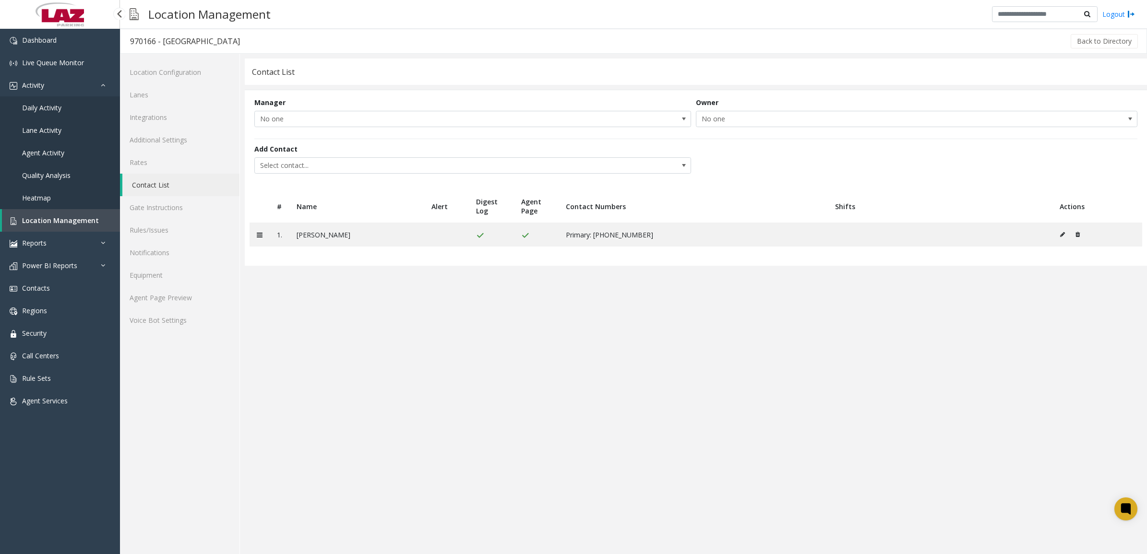
click at [48, 104] on span "Daily Activity" at bounding box center [41, 107] width 39 height 9
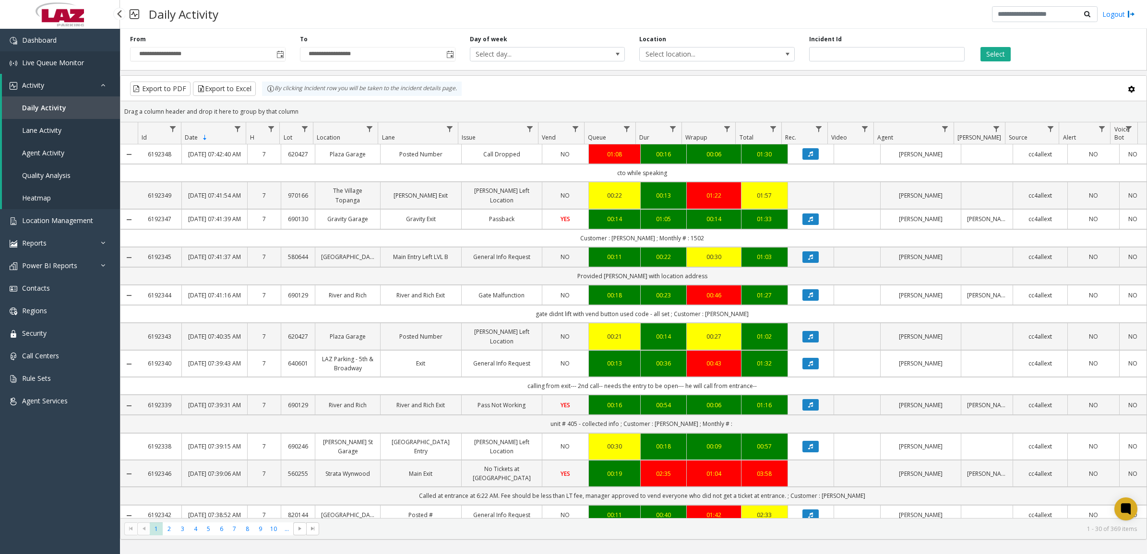
click at [66, 61] on span "Live Queue Monitor" at bounding box center [53, 62] width 62 height 9
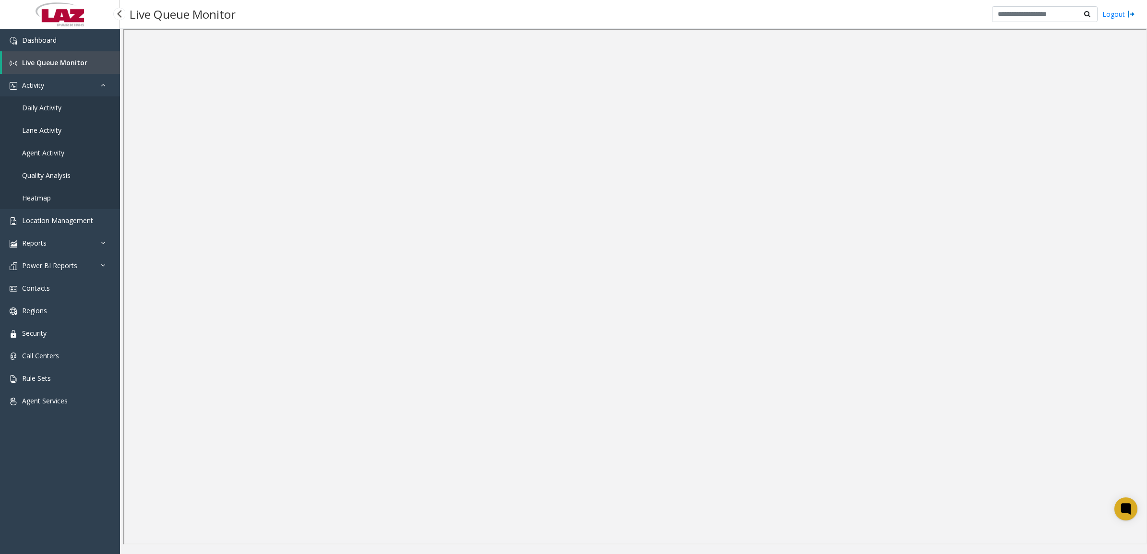
click at [37, 108] on span "Daily Activity" at bounding box center [41, 107] width 39 height 9
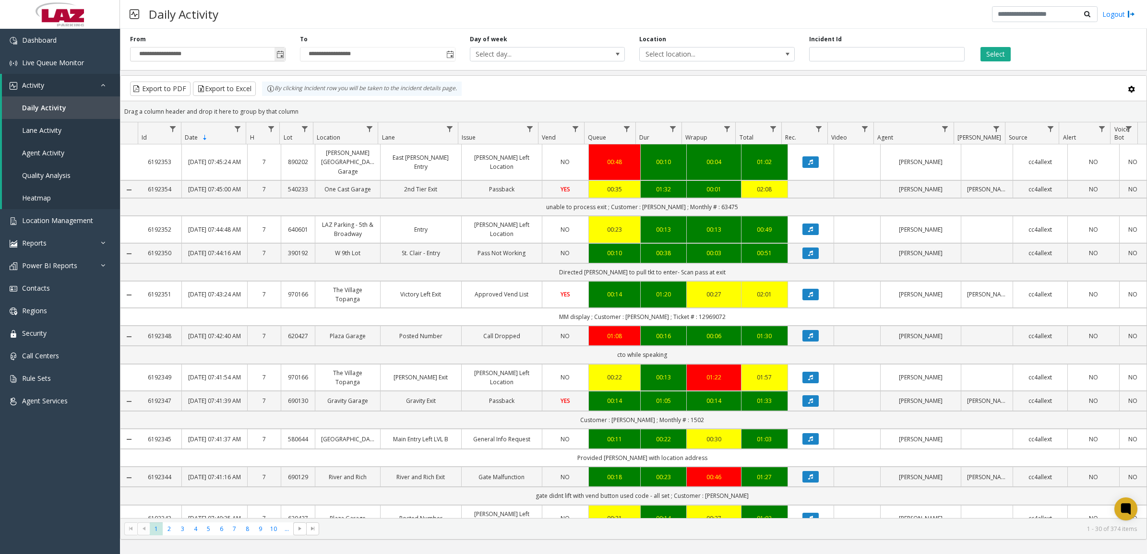
click at [281, 53] on span "Toggle popup" at bounding box center [280, 55] width 8 height 8
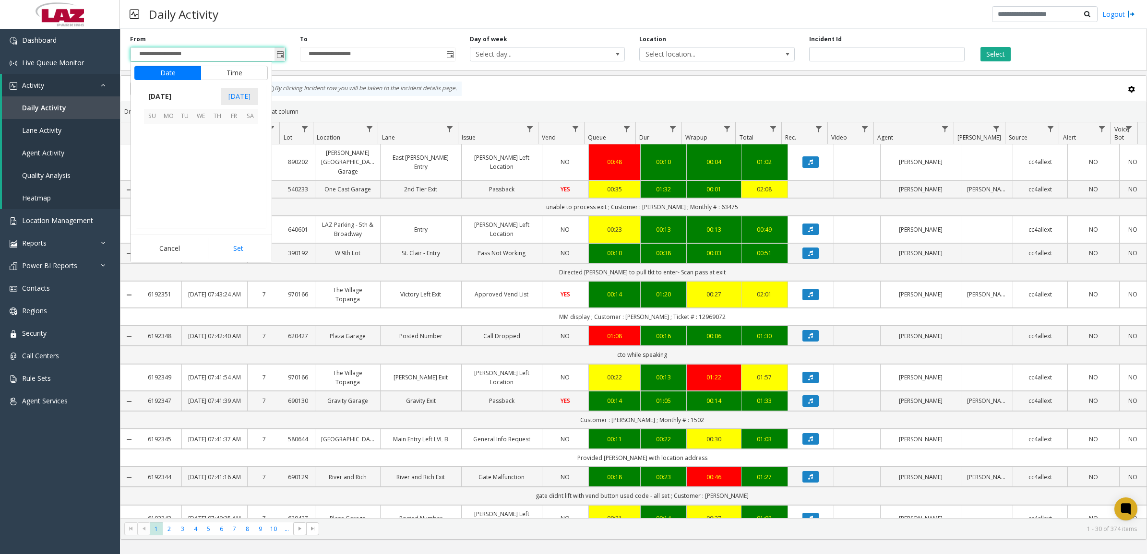
scroll to position [172187, 0]
click at [173, 196] on span "29" at bounding box center [168, 197] width 16 height 16
click at [155, 162] on span "10" at bounding box center [158, 166] width 8 height 9
click at [164, 168] on li "10" at bounding box center [158, 166] width 34 height 14
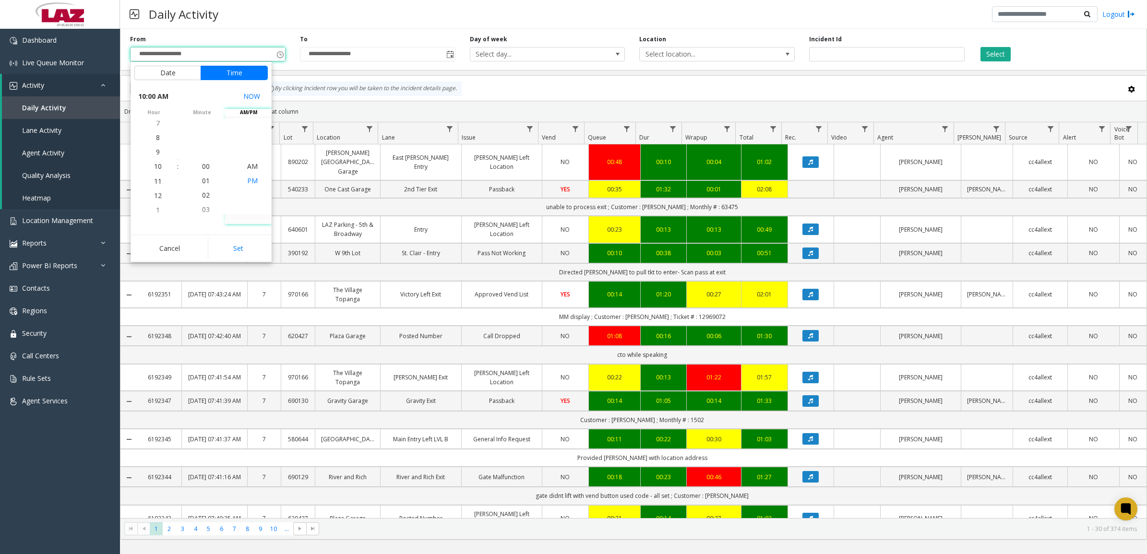
click at [253, 184] on li "PM" at bounding box center [253, 181] width 34 height 14
click at [257, 245] on button "Set" at bounding box center [238, 248] width 60 height 21
type input "**********"
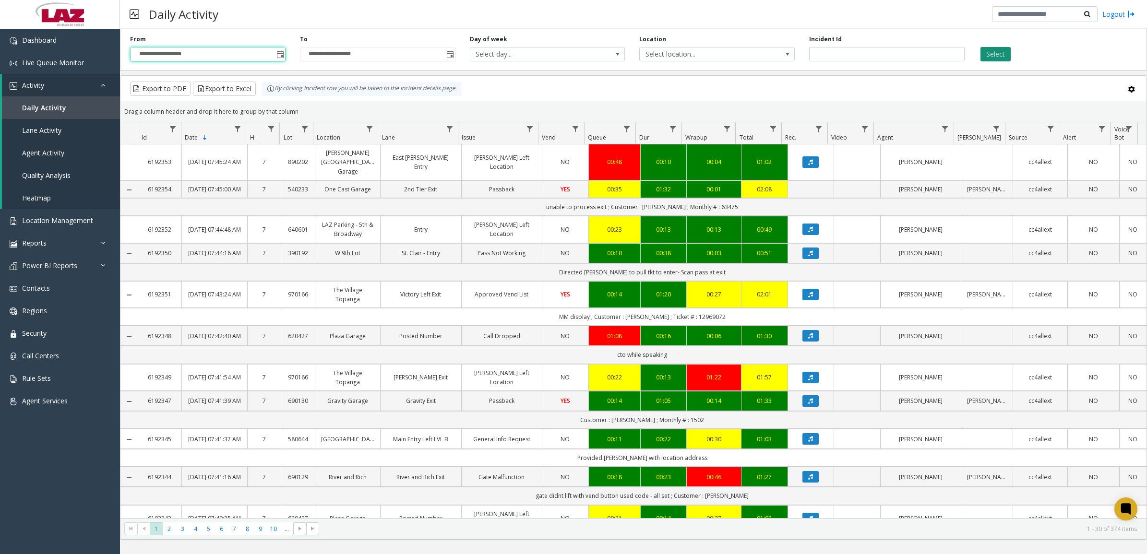
click at [996, 56] on button "Select" at bounding box center [996, 54] width 30 height 14
click at [683, 52] on span "Select location..." at bounding box center [701, 54] width 123 height 13
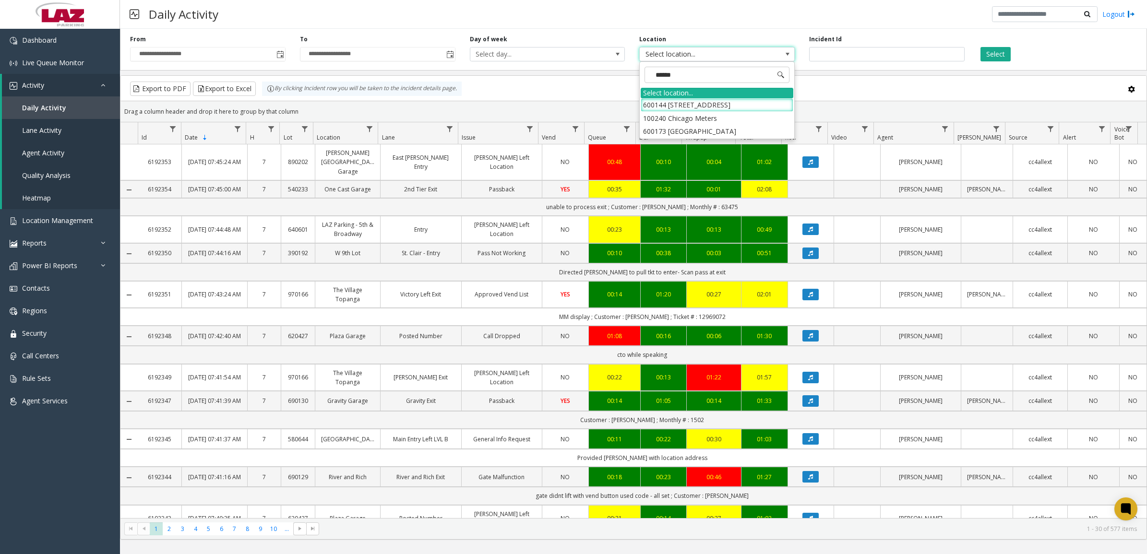
type input "*******"
click at [663, 118] on li "100240 Chicago Meters" at bounding box center [717, 118] width 153 height 13
click at [999, 58] on button "Select" at bounding box center [996, 54] width 30 height 14
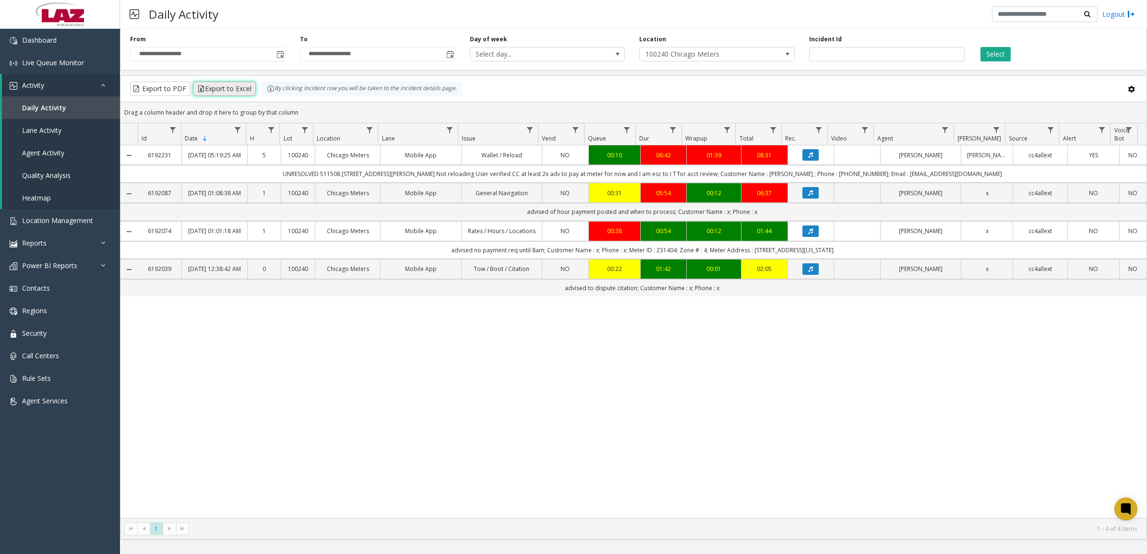
click at [239, 86] on button "Export to Excel" at bounding box center [224, 89] width 63 height 14
